Goal: Task Accomplishment & Management: Manage account settings

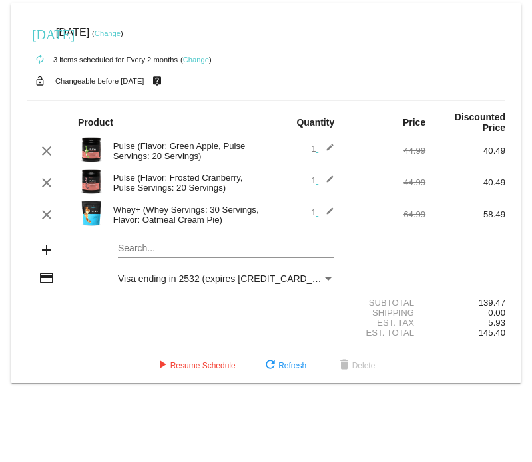
click at [178, 250] on mat-card "today Sep 29 2025 ( Change ) autorenew 3 items scheduled for Every 2 months ( C…" at bounding box center [266, 193] width 510 height 380
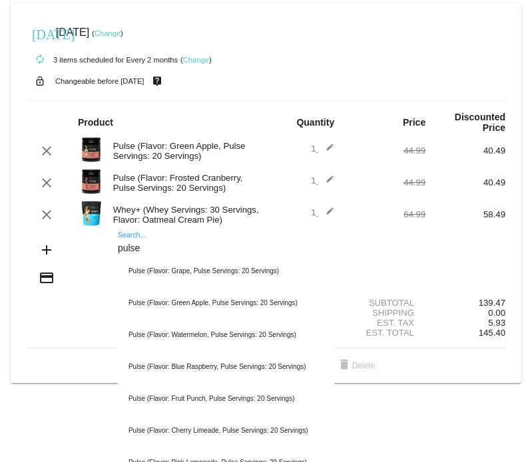
click at [177, 250] on input "pulse" at bounding box center [226, 249] width 216 height 11
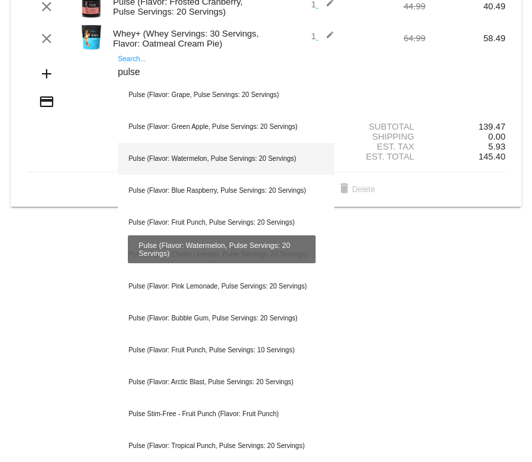
scroll to position [200, 0]
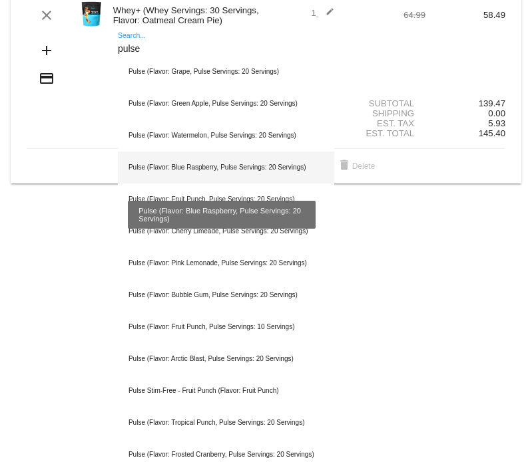
type input "pulse"
click at [196, 167] on div "Pulse (Flavor: Blue Raspberry, Pulse Servings: 20 Servings)" at bounding box center [226, 168] width 216 height 32
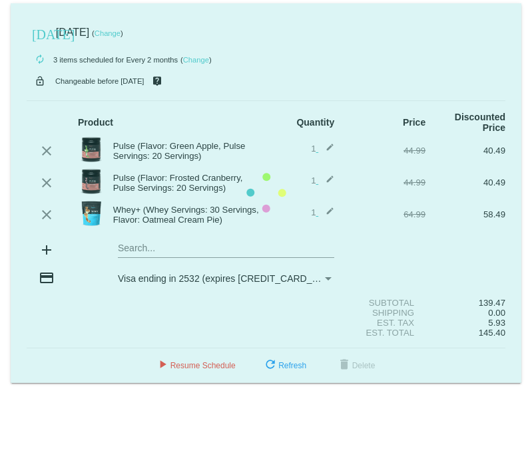
scroll to position [0, 0]
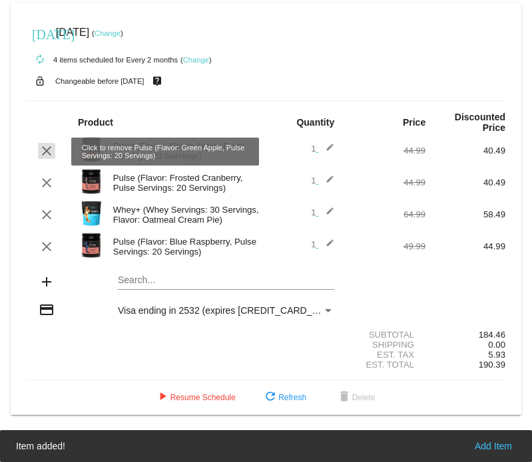
click at [47, 151] on mat-icon "clear" at bounding box center [47, 151] width 16 height 16
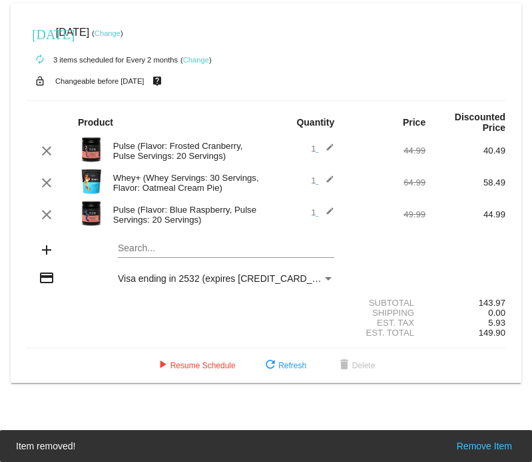
click at [179, 252] on mat-card "today Sep 29 2025 ( Change ) autorenew 3 items scheduled for Every 2 months ( C…" at bounding box center [266, 193] width 510 height 380
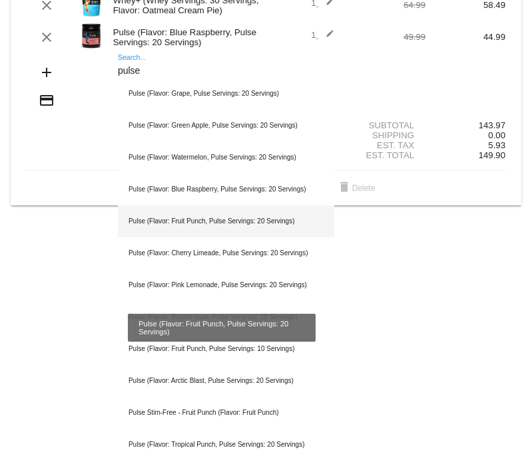
scroll to position [200, 0]
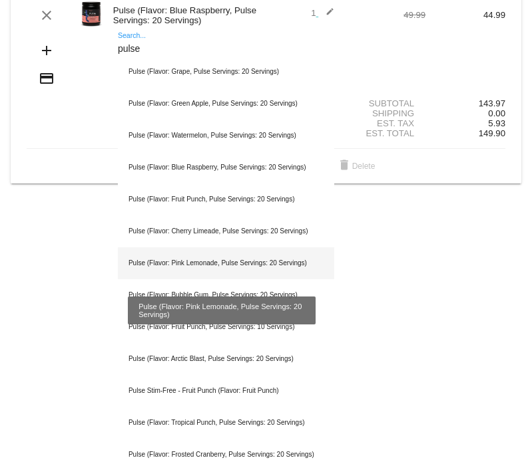
type input "pulse"
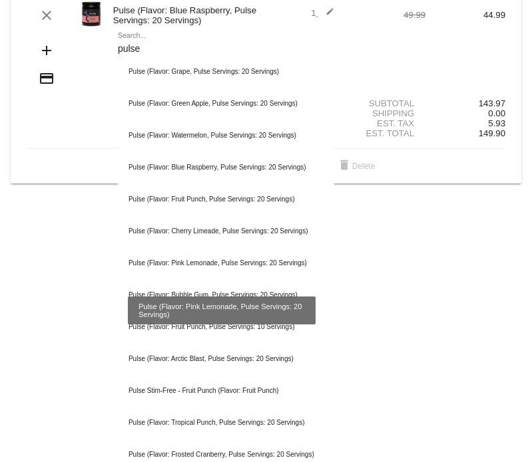
click at [240, 261] on div "Pulse (Flavor: Pink Lemonade, Pulse Servings: 20 Servings)" at bounding box center [226, 264] width 216 height 32
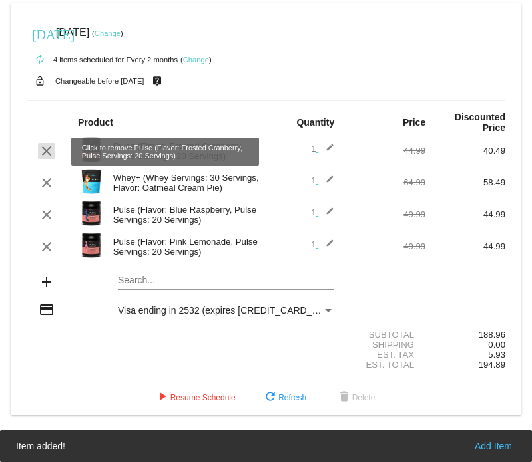
click at [49, 150] on mat-icon "clear" at bounding box center [47, 151] width 16 height 16
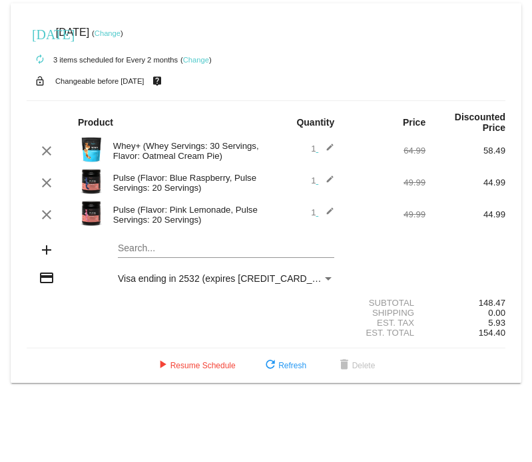
click at [183, 280] on span "Visa ending in 2532 (expires 07/26)" at bounding box center [229, 278] width 223 height 11
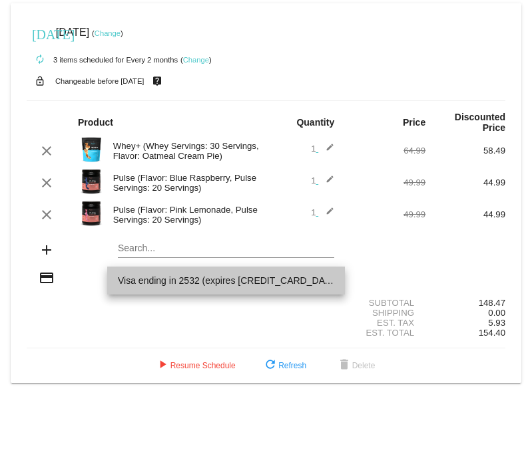
click at [183, 280] on span "Visa ending in 2532 (expires 07/26)" at bounding box center [226, 281] width 216 height 28
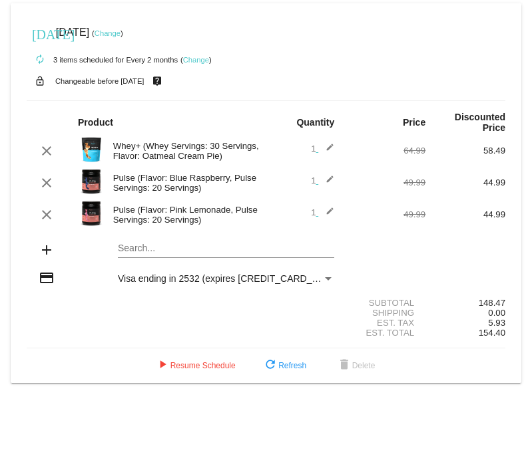
click at [329, 279] on div "Payment Method" at bounding box center [328, 278] width 7 height 3
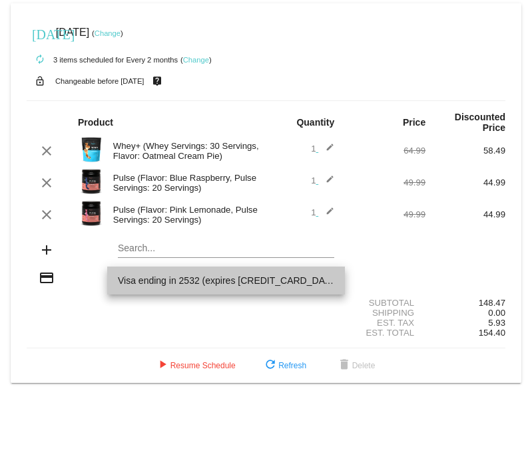
click at [331, 280] on span "Visa ending in 2532 (expires 07/26)" at bounding box center [226, 281] width 216 height 28
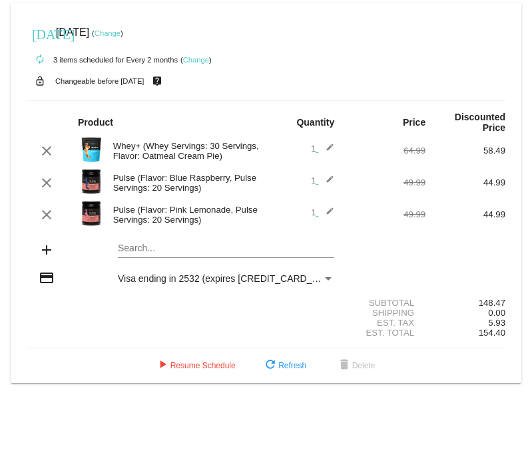
click at [54, 281] on mat-icon "credit_card" at bounding box center [47, 278] width 16 height 16
click at [43, 279] on mat-icon "credit_card" at bounding box center [47, 278] width 16 height 16
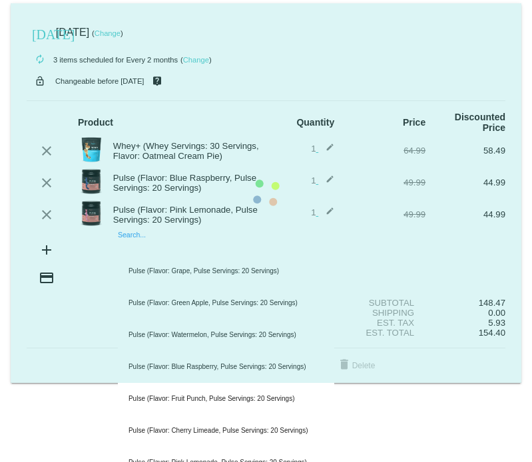
click at [172, 251] on mat-card "today Sep 29 2025 ( Change ) autorenew 3 items scheduled for Every 2 months ( C…" at bounding box center [266, 193] width 510 height 380
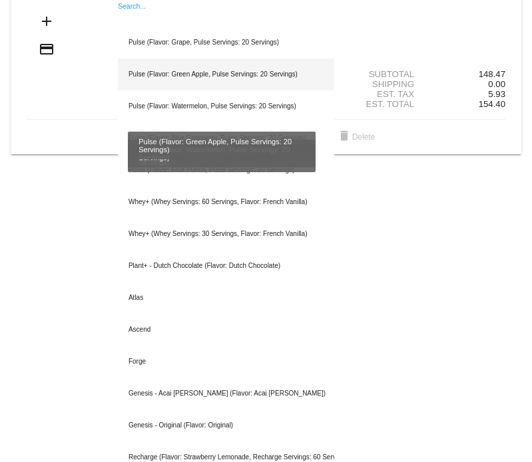
scroll to position [200, 0]
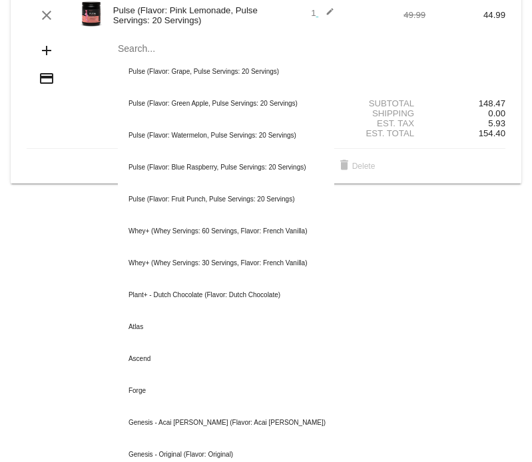
click at [60, 120] on div "Est. Tax 5.93" at bounding box center [266, 123] width 478 height 10
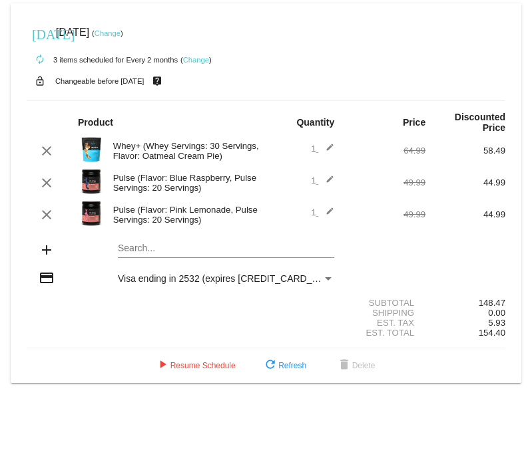
scroll to position [0, 0]
click at [120, 34] on link "Change" at bounding box center [107, 33] width 26 height 8
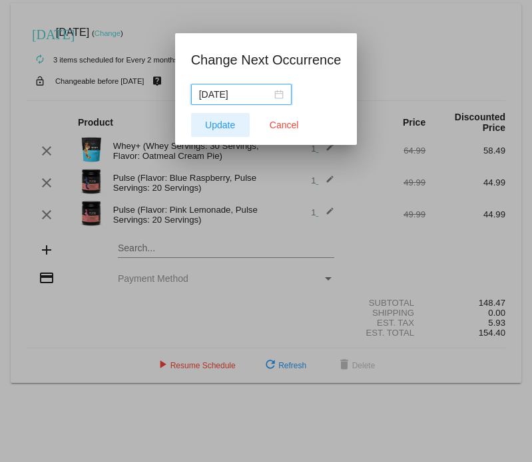
click at [230, 122] on span "Update" at bounding box center [220, 125] width 30 height 11
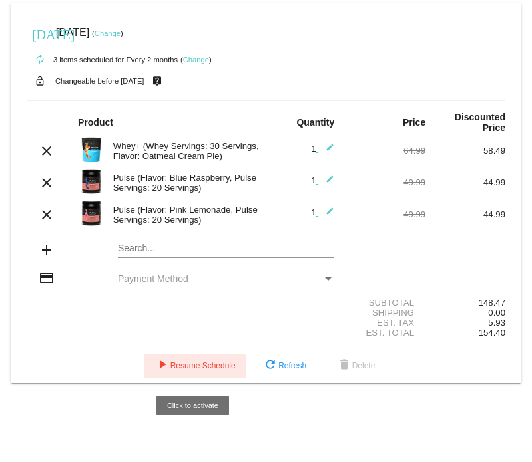
click at [206, 369] on span "play_arrow Resume Schedule" at bounding box center [194, 365] width 81 height 9
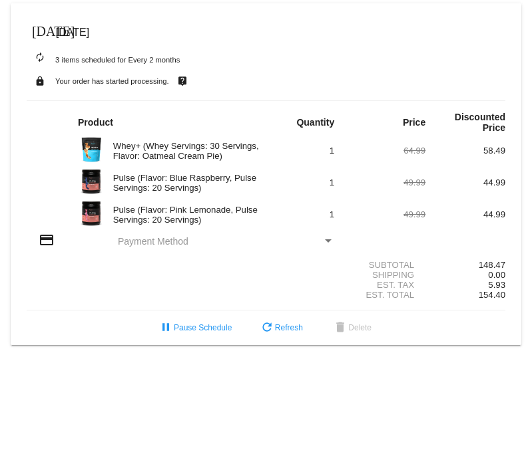
click at [89, 28] on span "[DATE]" at bounding box center [72, 32] width 33 height 11
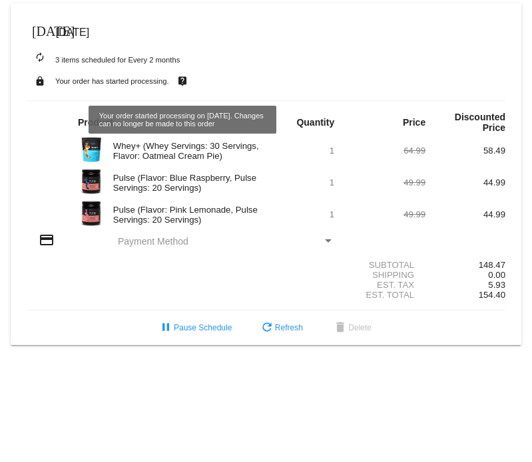
click at [246, 53] on div "autorenew 3 items scheduled for Every 2 months" at bounding box center [266, 59] width 478 height 27
